Goal: Task Accomplishment & Management: Use online tool/utility

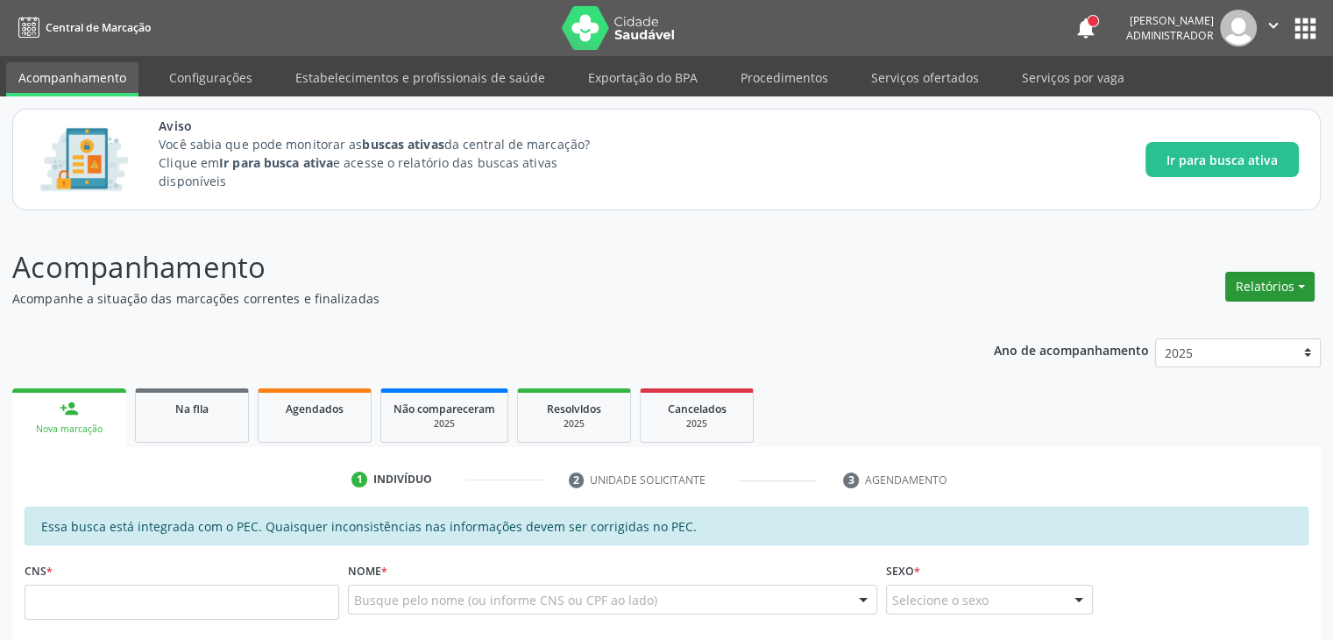
click at [1284, 285] on button "Relatórios" at bounding box center [1269, 287] width 89 height 30
click at [1230, 328] on link "Acompanhamento" at bounding box center [1220, 324] width 188 height 25
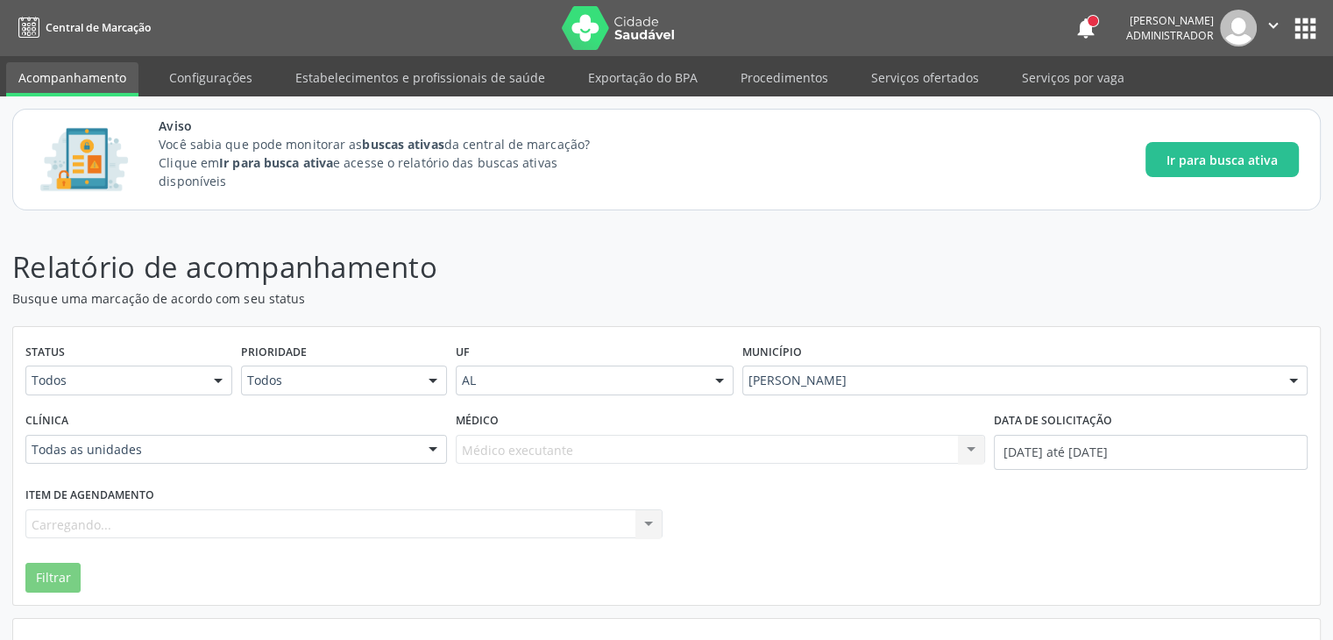
scroll to position [84, 0]
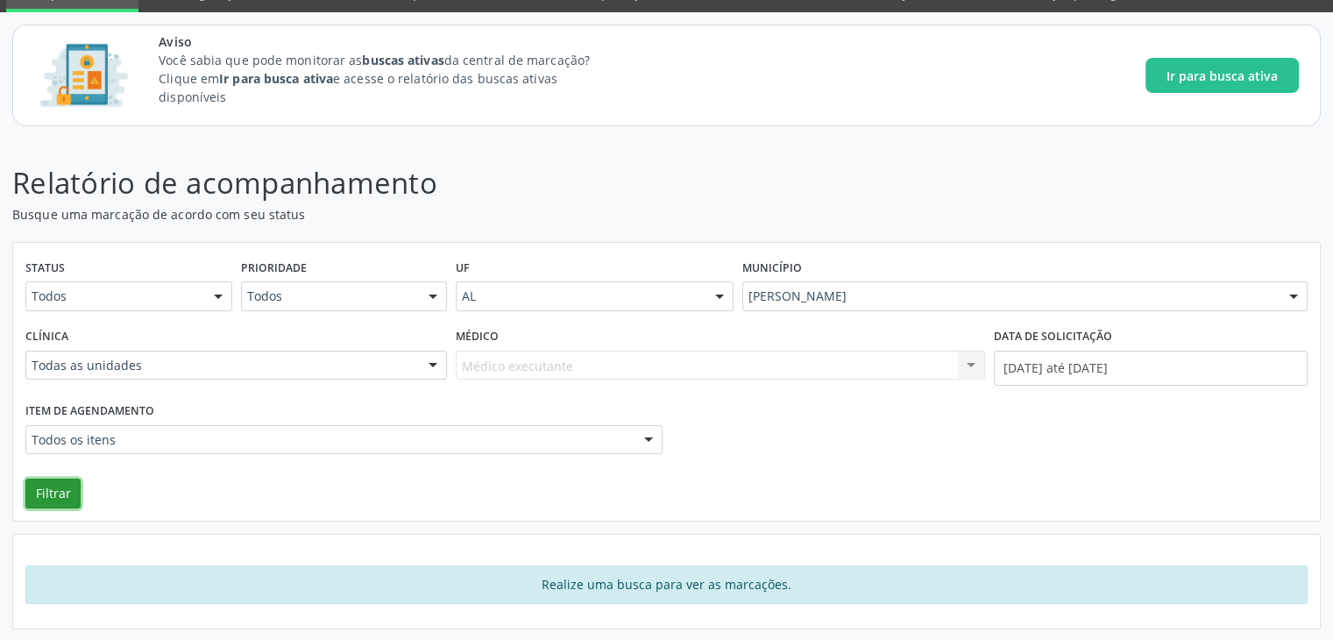
click at [53, 502] on button "Filtrar" at bounding box center [52, 493] width 55 height 30
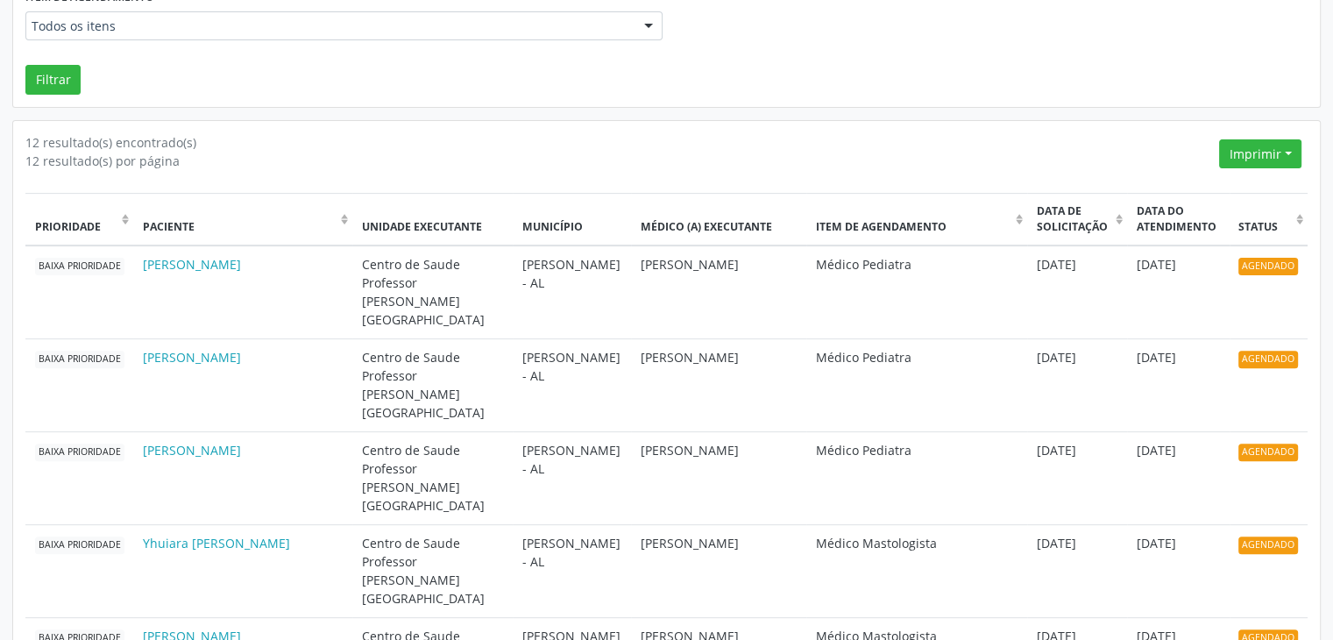
scroll to position [499, 0]
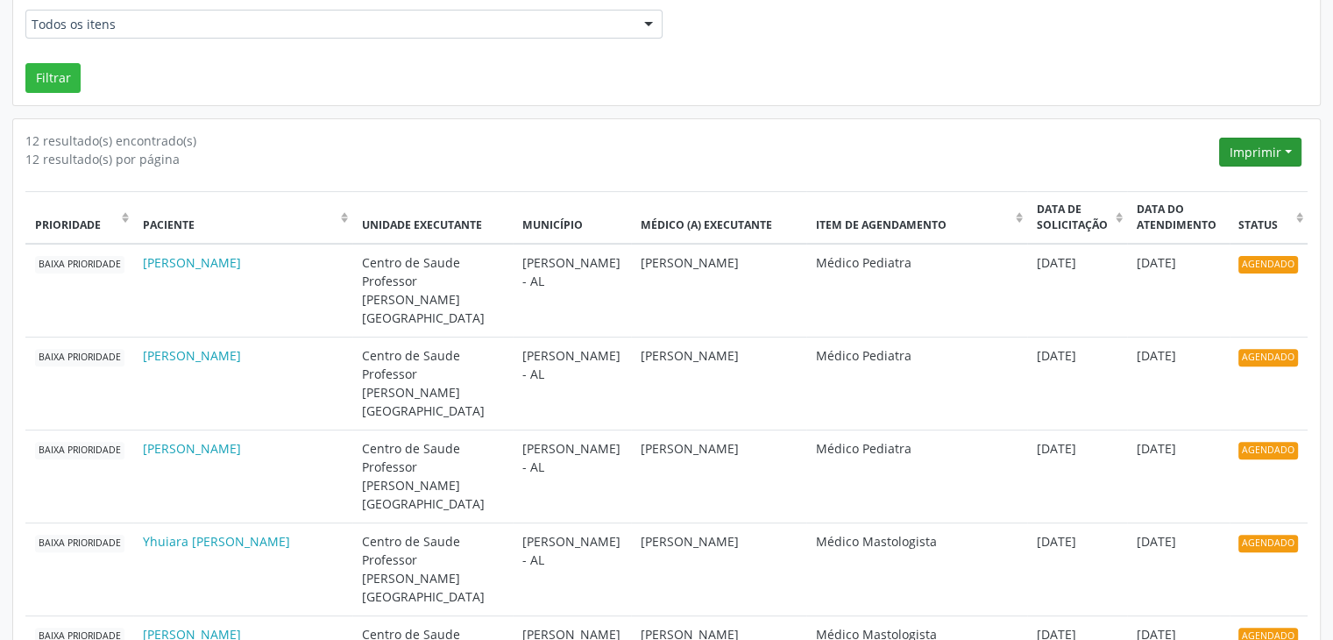
click at [1292, 145] on button "Imprimir" at bounding box center [1260, 153] width 82 height 30
click at [1199, 210] on link "CSV" at bounding box center [1226, 214] width 152 height 25
click at [1291, 144] on button "Imprimir" at bounding box center [1260, 153] width 82 height 30
click at [1075, 162] on div "12 resultado(s) por página" at bounding box center [618, 159] width 1187 height 18
